Goal: Task Accomplishment & Management: Manage account settings

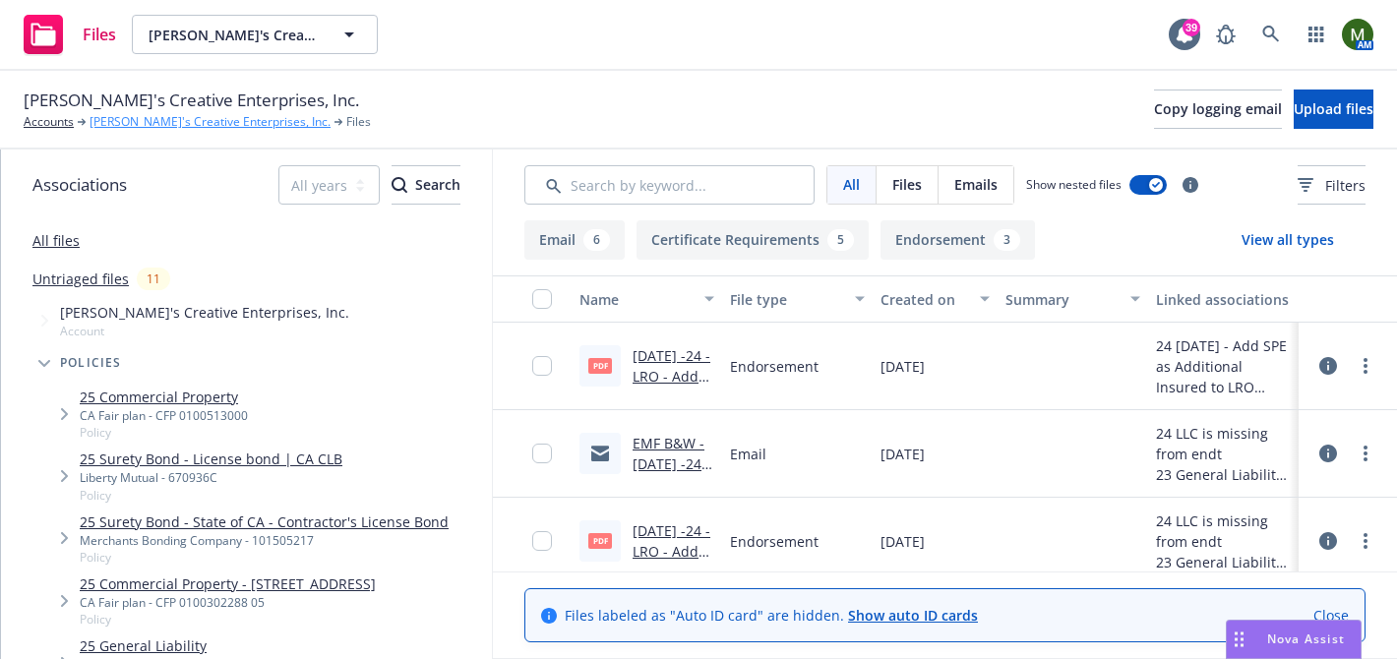
click at [178, 127] on link "[PERSON_NAME]'s Creative Enterprises, Inc." at bounding box center [210, 122] width 241 height 18
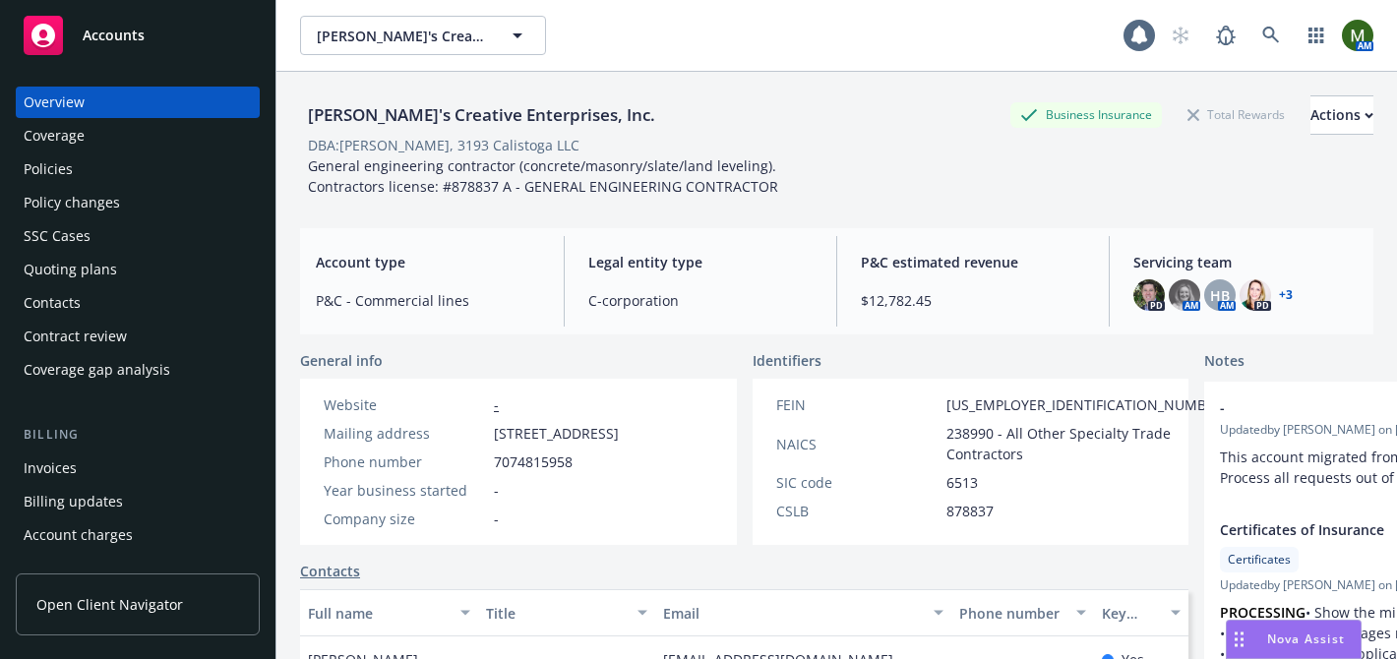
click at [64, 475] on div "Invoices" at bounding box center [50, 468] width 53 height 31
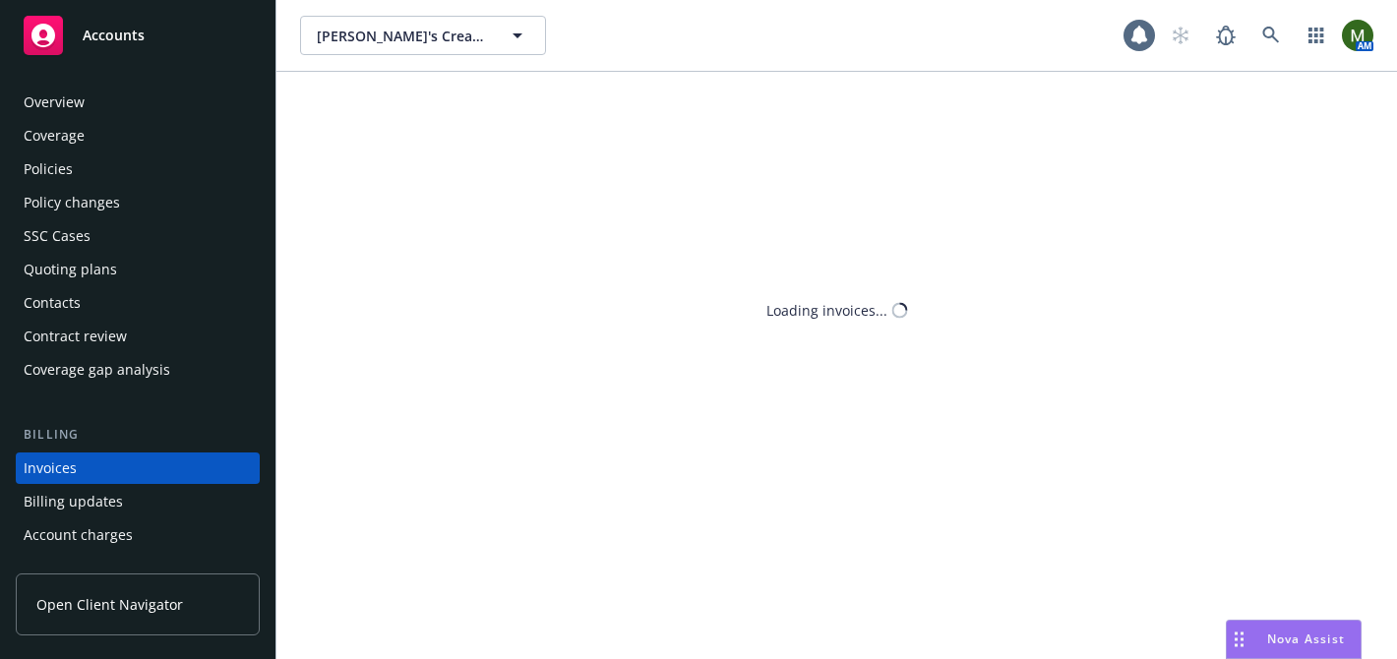
scroll to position [107, 0]
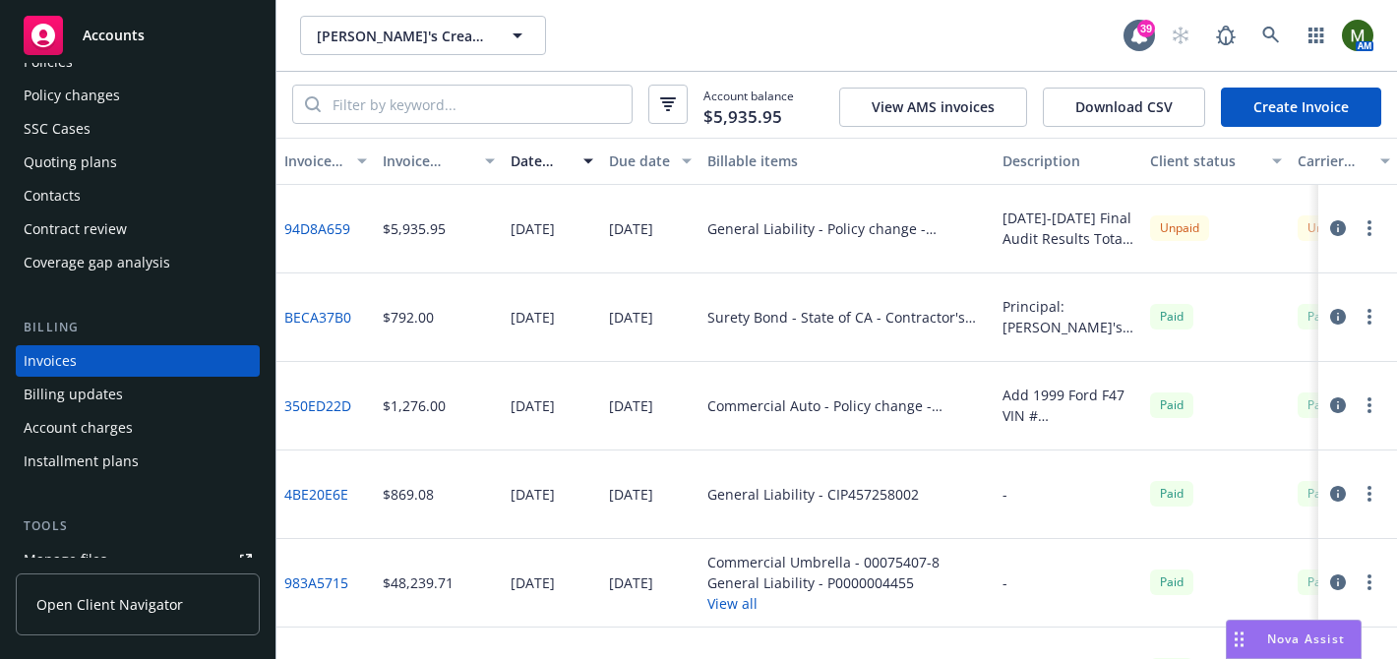
click at [1369, 237] on button "button" at bounding box center [1370, 228] width 24 height 24
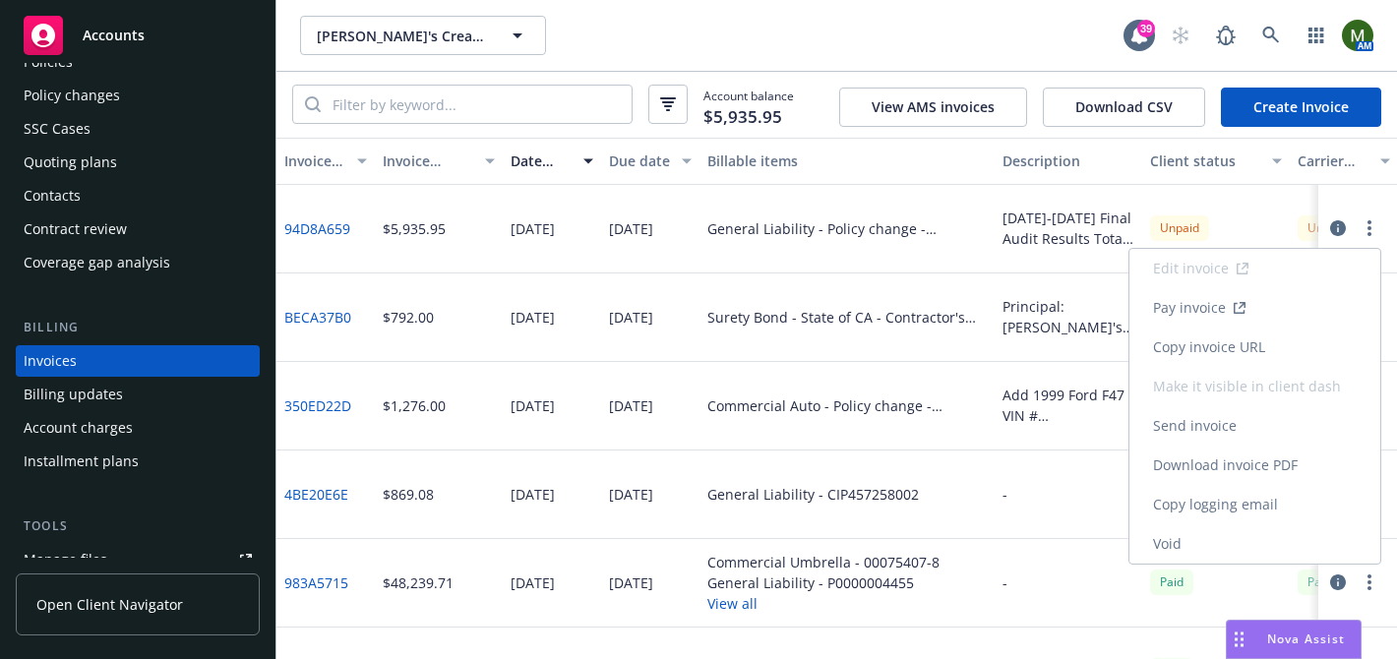
click at [1191, 539] on link "Void" at bounding box center [1255, 543] width 251 height 39
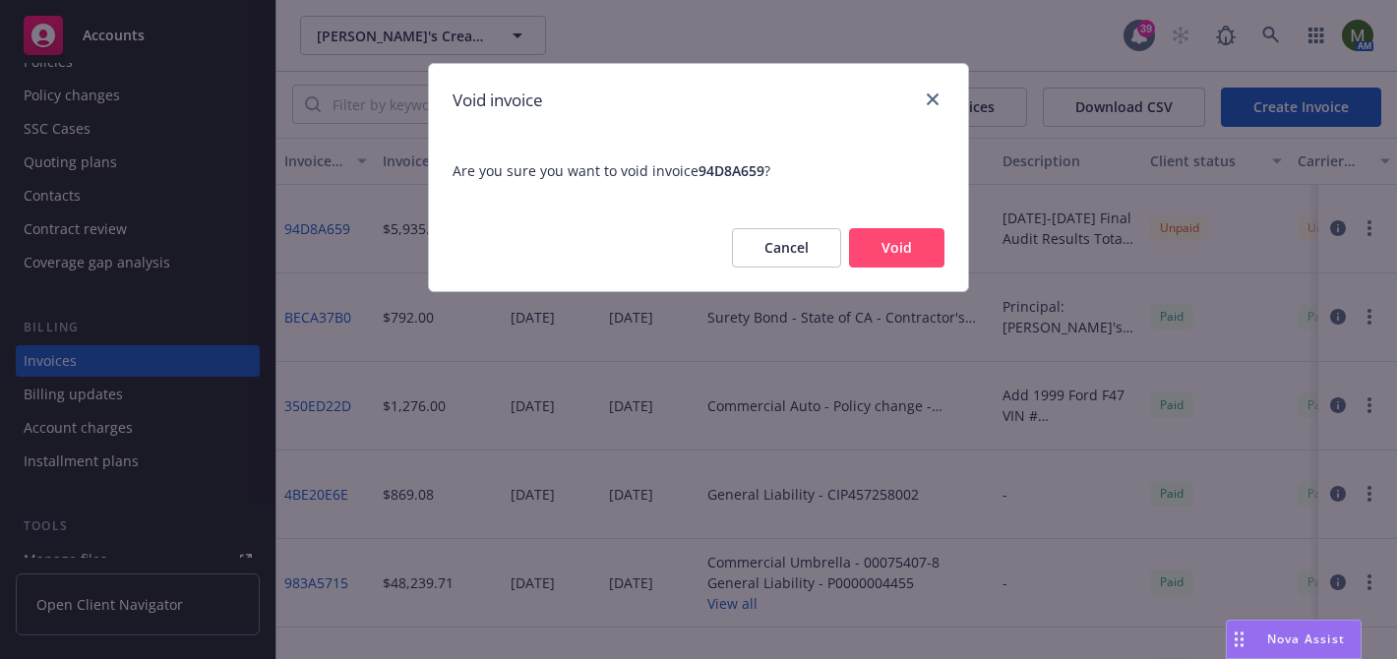
click at [901, 258] on button "Void" at bounding box center [896, 247] width 95 height 39
